Goal: Task Accomplishment & Management: Use online tool/utility

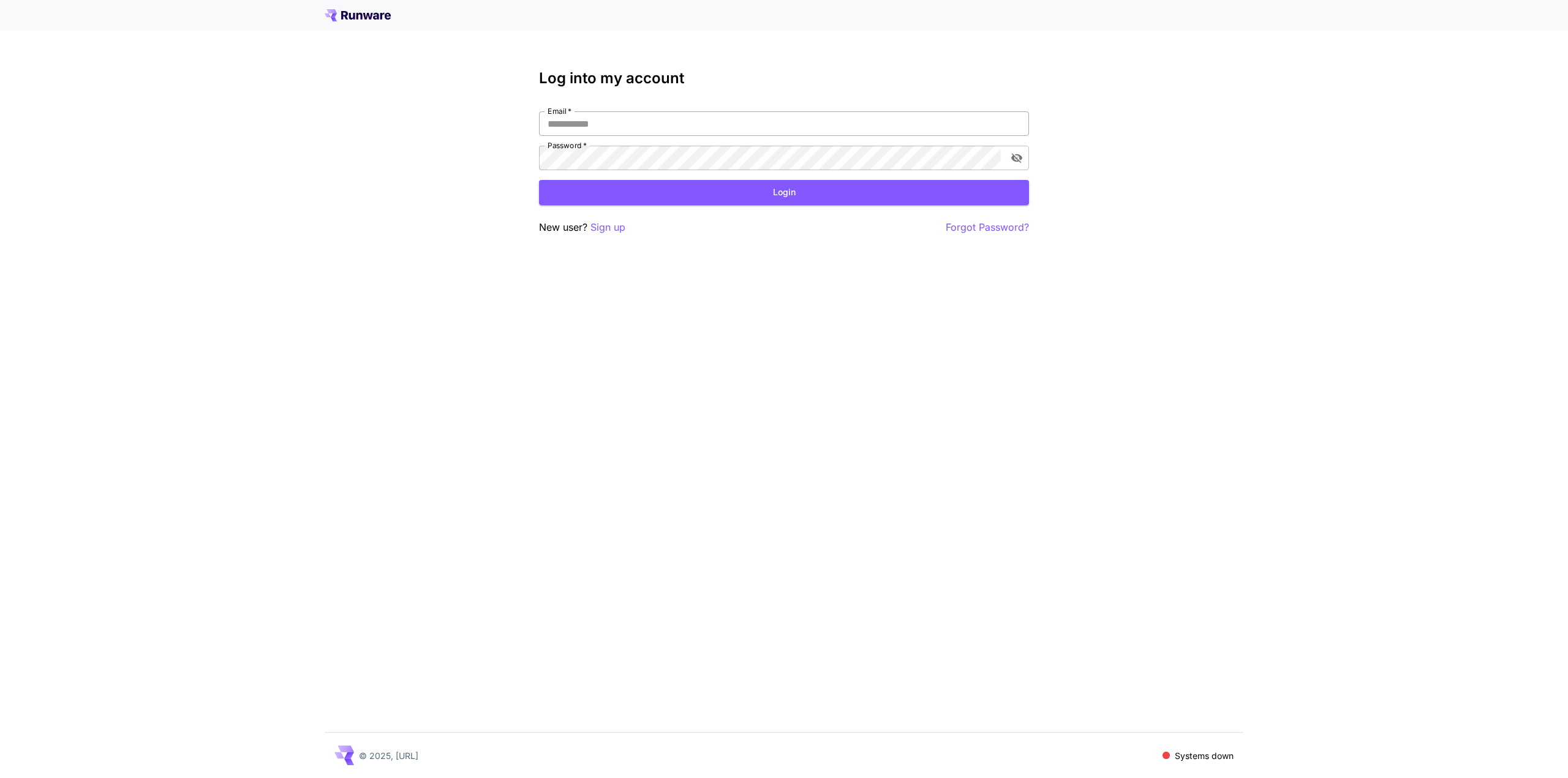
click at [630, 122] on input "Email   *" at bounding box center [784, 123] width 490 height 25
type input "**********"
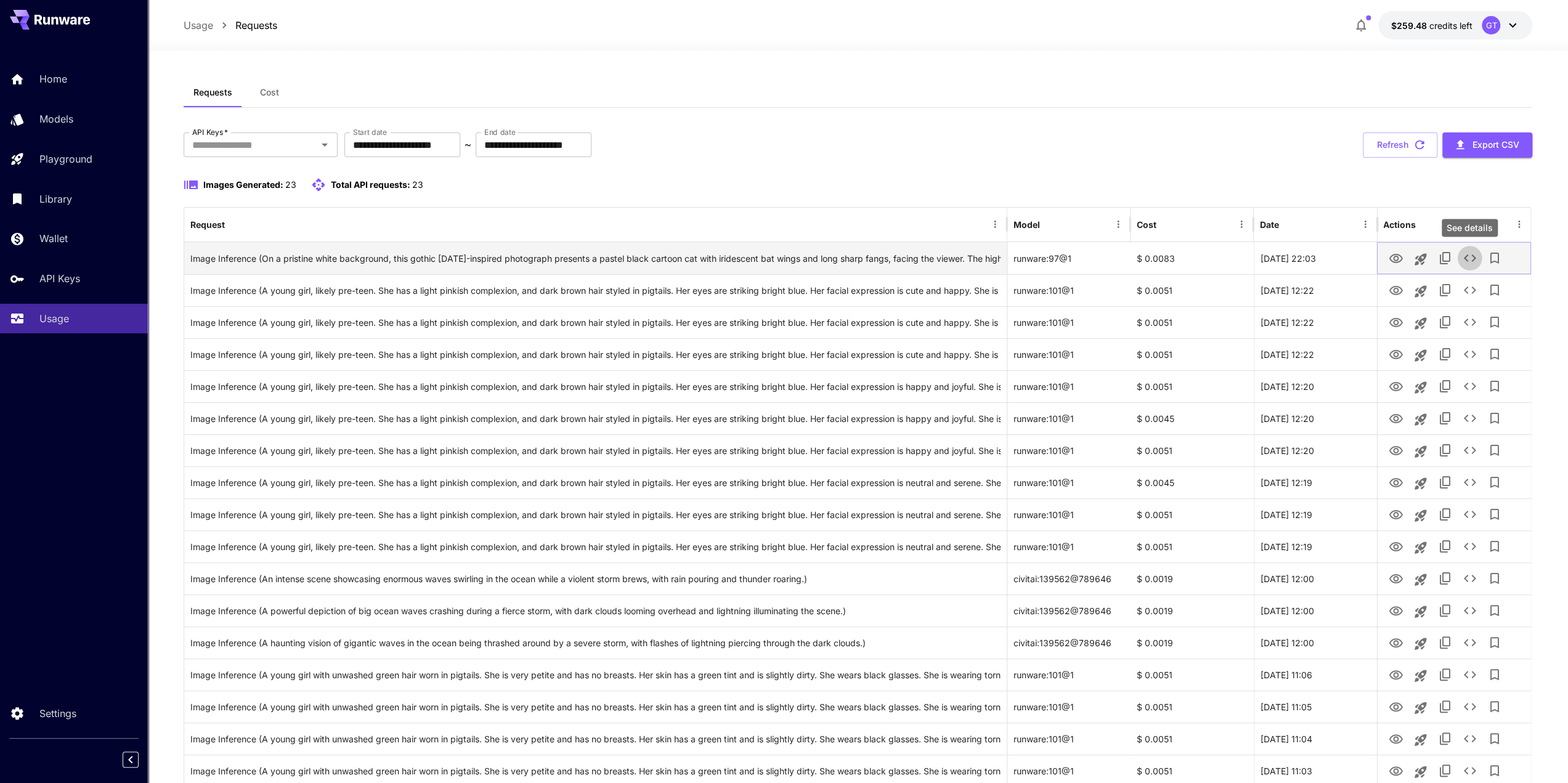
click at [1467, 259] on icon "See details" at bounding box center [1469, 258] width 15 height 15
